Goal: Information Seeking & Learning: Learn about a topic

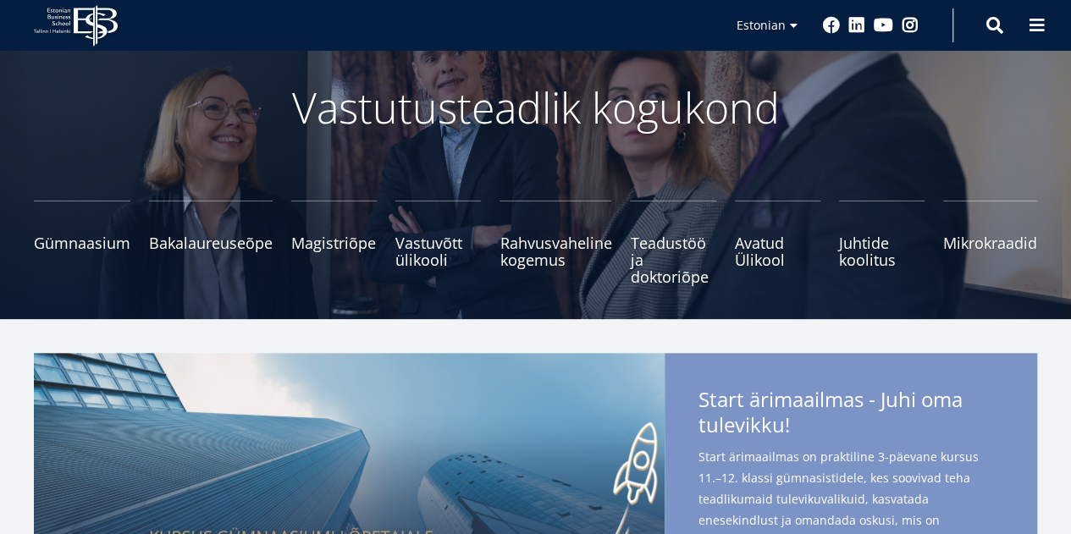
scroll to position [88, 0]
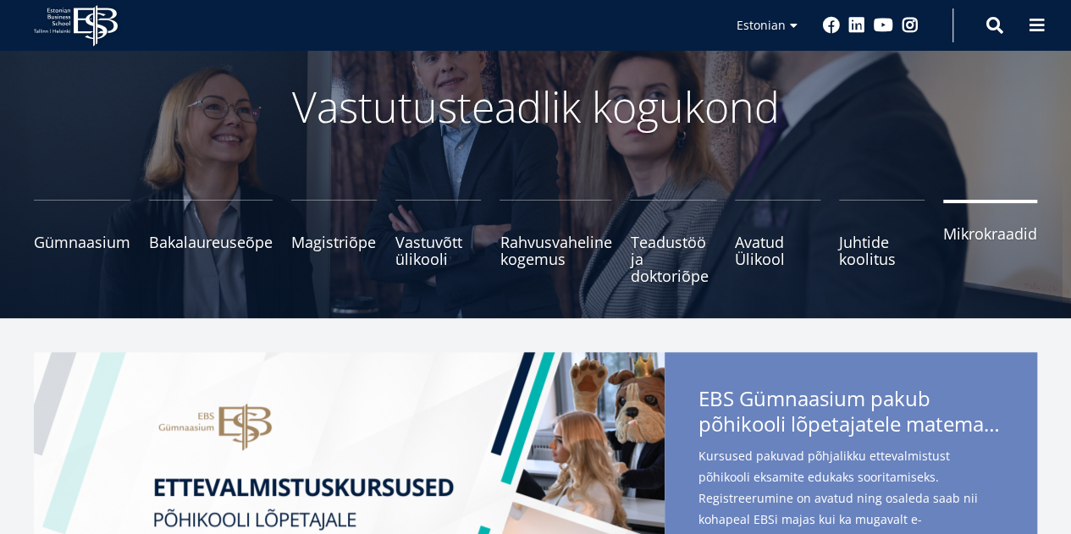
click at [979, 236] on span "Mikrokraadid" at bounding box center [990, 233] width 94 height 17
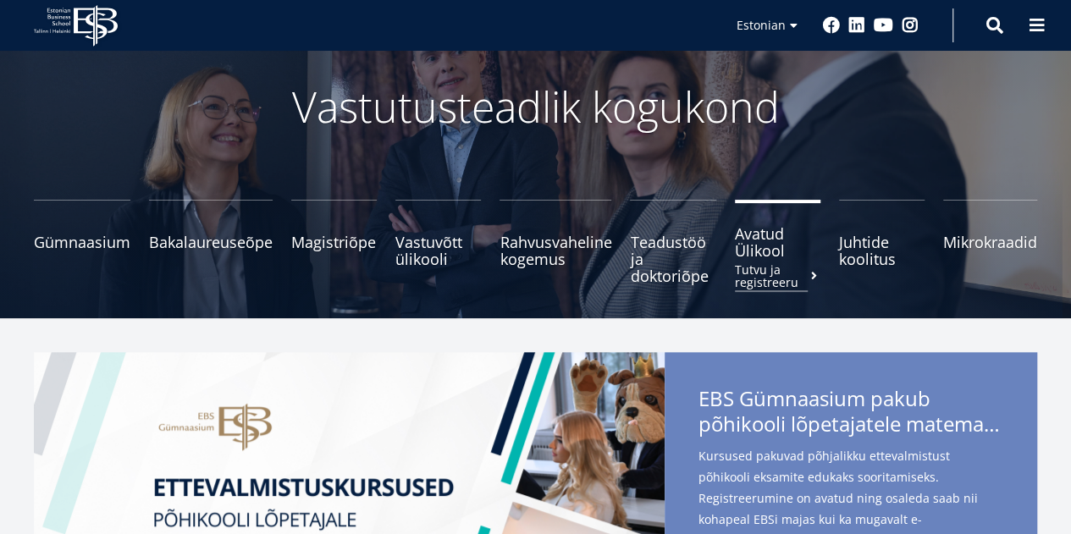
click at [764, 255] on span "Avatud Ülikool Tutvu ja registreeru" at bounding box center [778, 242] width 86 height 34
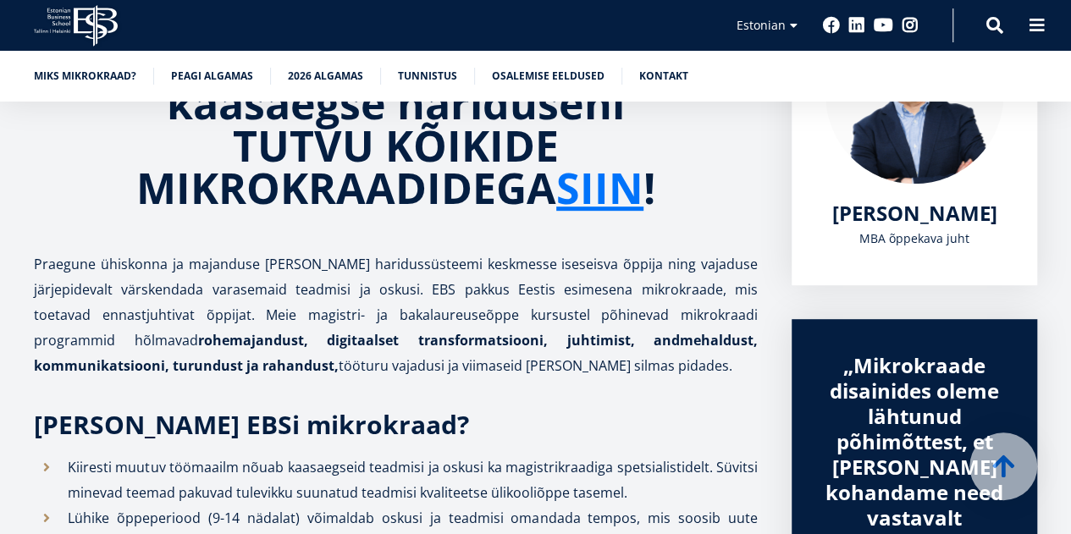
scroll to position [358, 0]
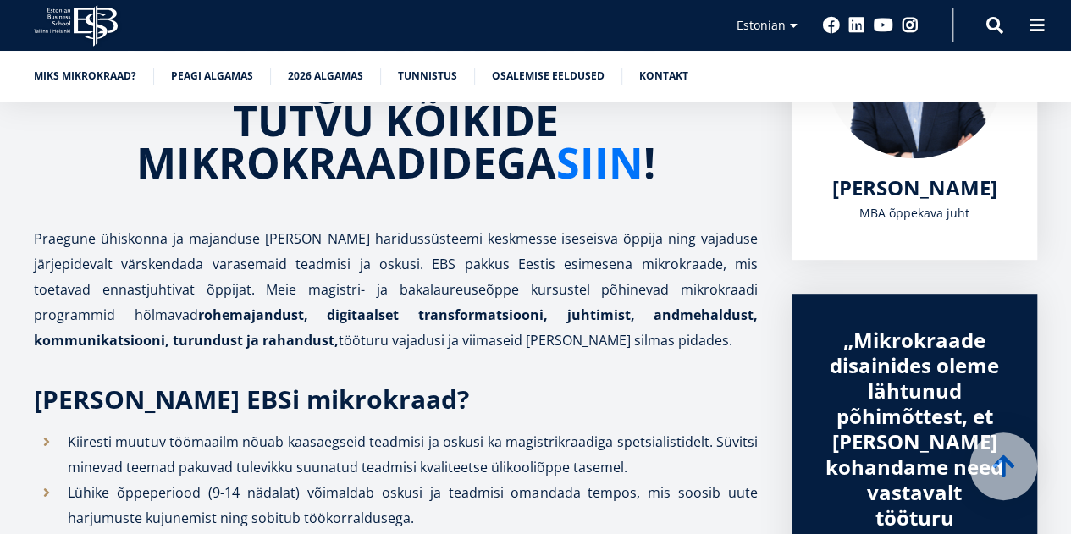
click at [599, 167] on link "SIIN" at bounding box center [599, 162] width 87 height 42
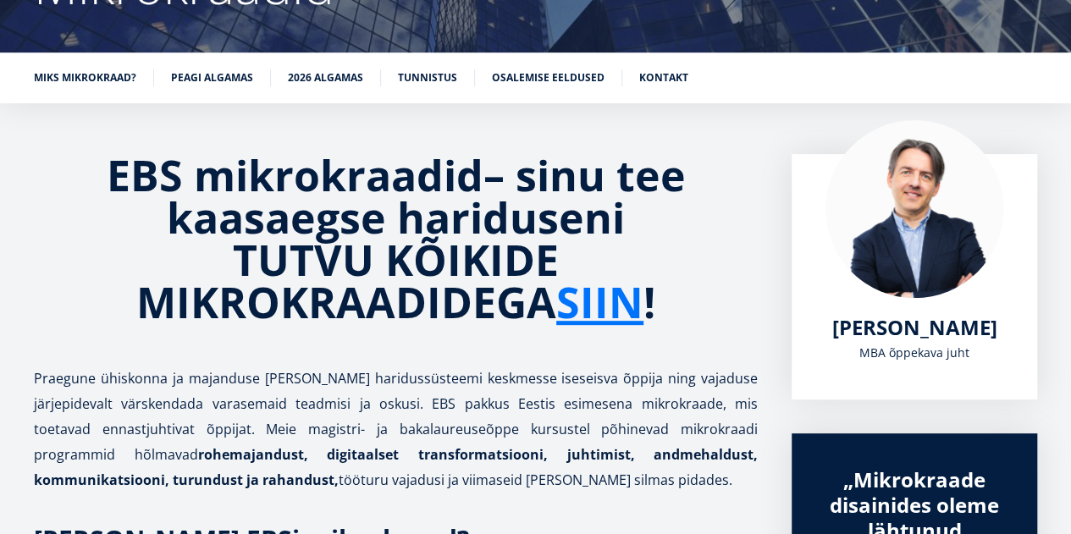
scroll to position [184, 0]
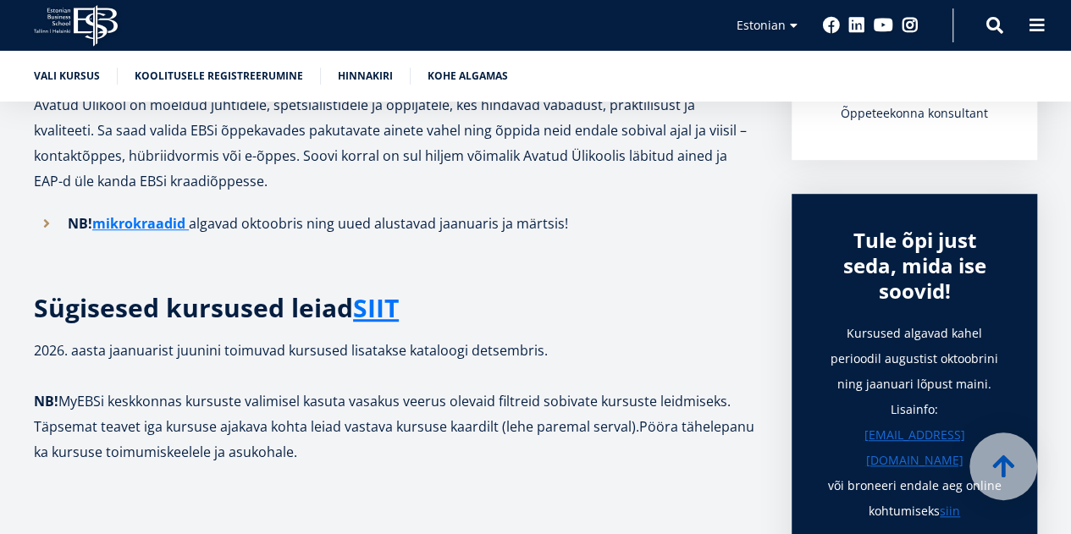
scroll to position [459, 0]
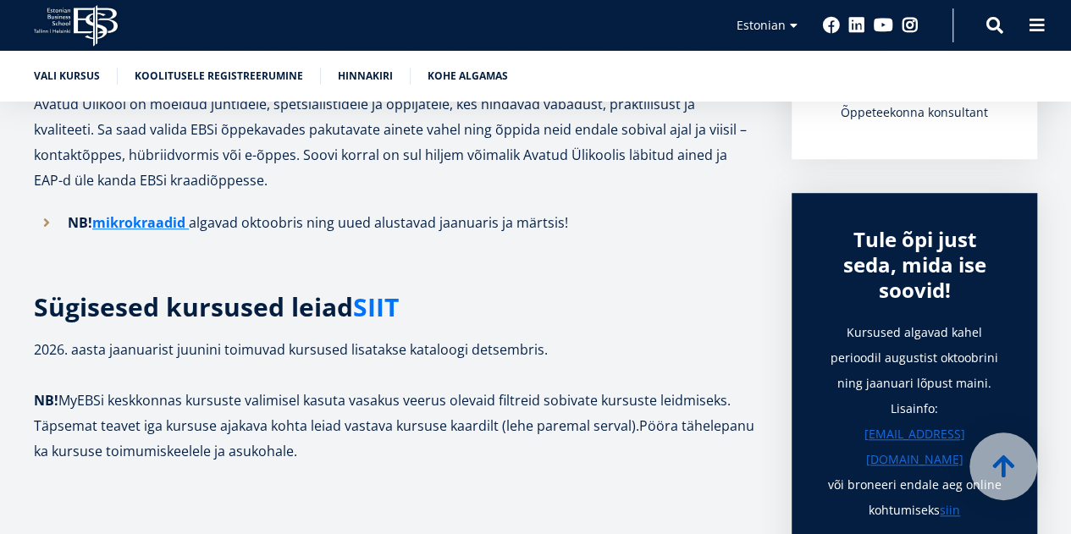
click at [368, 302] on link "SIIT" at bounding box center [376, 307] width 46 height 25
click at [152, 214] on link "ikrokraadid" at bounding box center [146, 222] width 80 height 25
